Goal: Check status: Check status

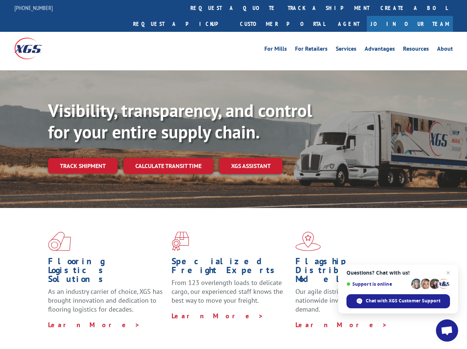
click at [233, 174] on div "Visibility, transparency, and control for your entire supply chain. Track shipm…" at bounding box center [257, 151] width 419 height 103
click at [282, 8] on link "track a shipment" at bounding box center [328, 8] width 93 height 16
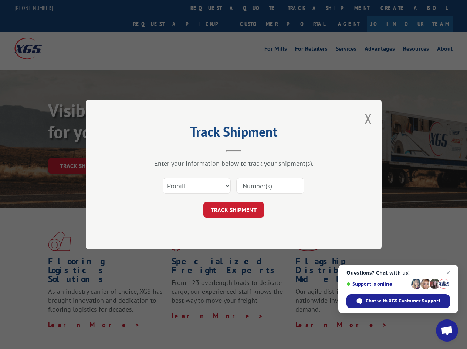
click at [258, 8] on div "Track Shipment Enter your information below to track your shipment(s). Select c…" at bounding box center [233, 174] width 467 height 349
click at [304, 8] on div "Track Shipment Enter your information below to track your shipment(s). Select c…" at bounding box center [233, 174] width 467 height 349
click at [83, 149] on div "Track Shipment Enter your information below to track your shipment(s). Select c…" at bounding box center [233, 174] width 467 height 349
click at [168, 149] on header "Track Shipment" at bounding box center [234, 139] width 222 height 25
click at [251, 149] on header "Track Shipment" at bounding box center [234, 139] width 222 height 25
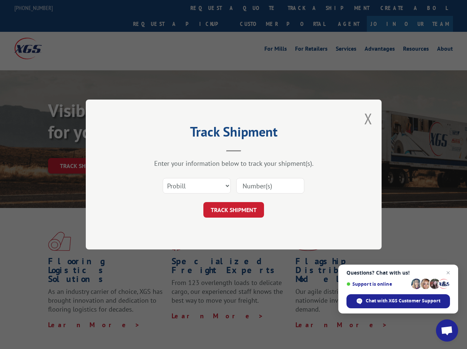
click at [447, 330] on span "Open chat" at bounding box center [447, 331] width 12 height 10
